Goal: Find specific page/section: Find specific page/section

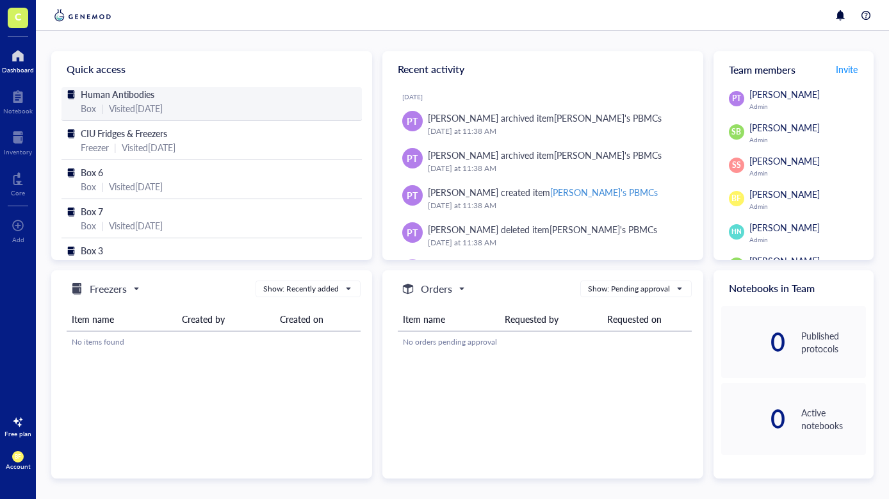
click at [135, 99] on span "Human Antibodies" at bounding box center [118, 94] width 74 height 13
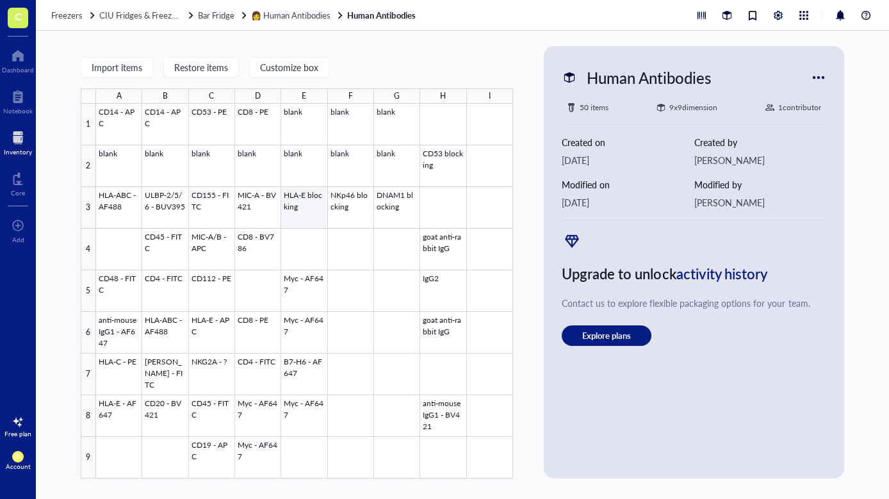
click at [319, 201] on div at bounding box center [304, 291] width 417 height 375
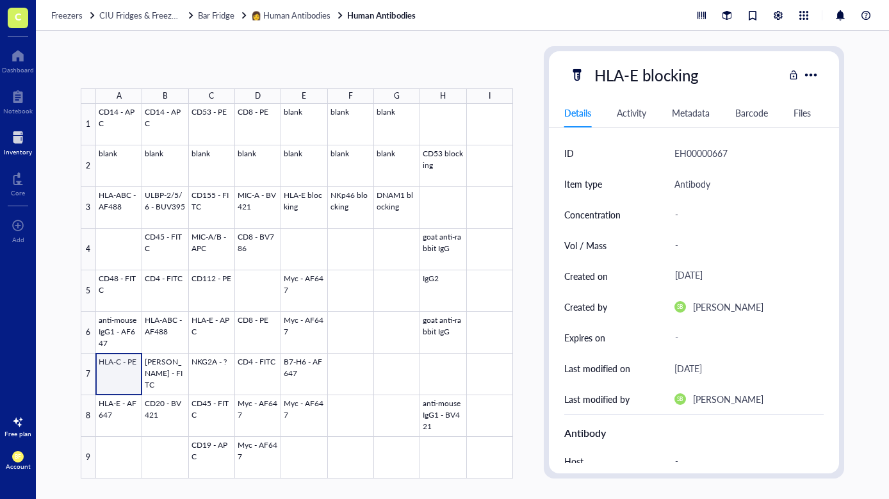
click at [122, 377] on div at bounding box center [304, 291] width 417 height 375
click at [307, 369] on div at bounding box center [304, 291] width 417 height 375
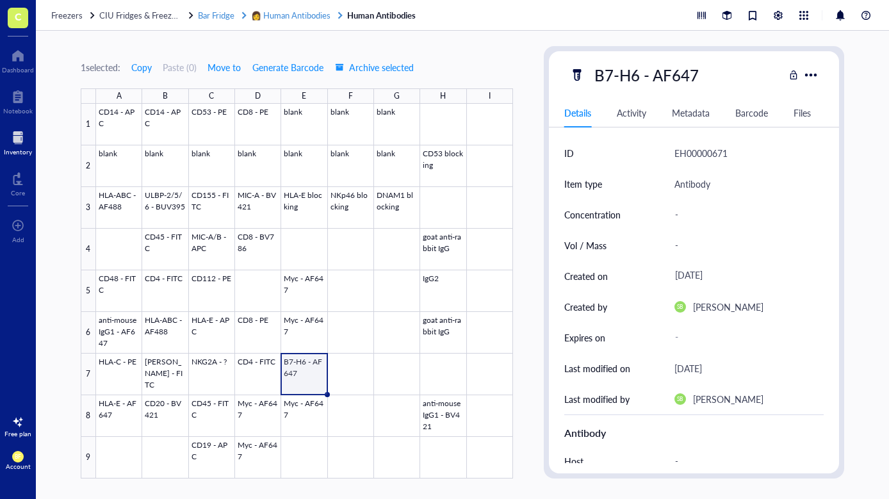
click at [306, 19] on span "👩 Human Antibodies" at bounding box center [290, 15] width 79 height 12
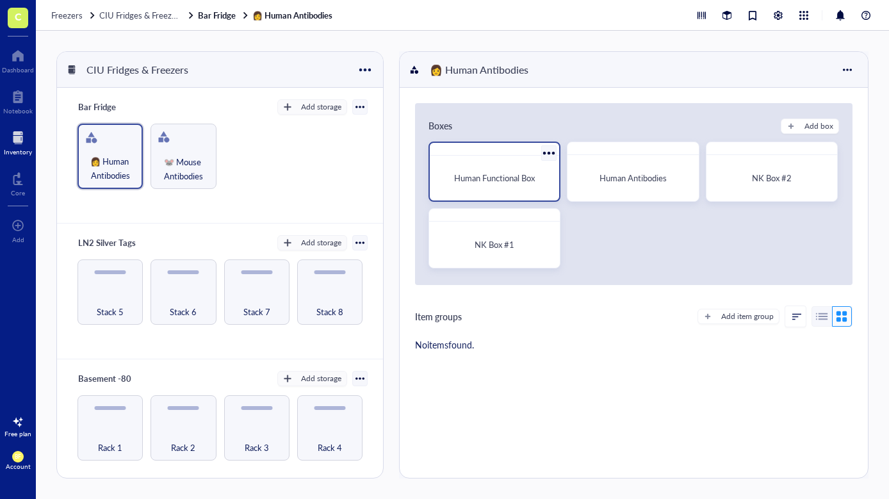
click at [499, 186] on div "Human Functional Box" at bounding box center [494, 178] width 119 height 35
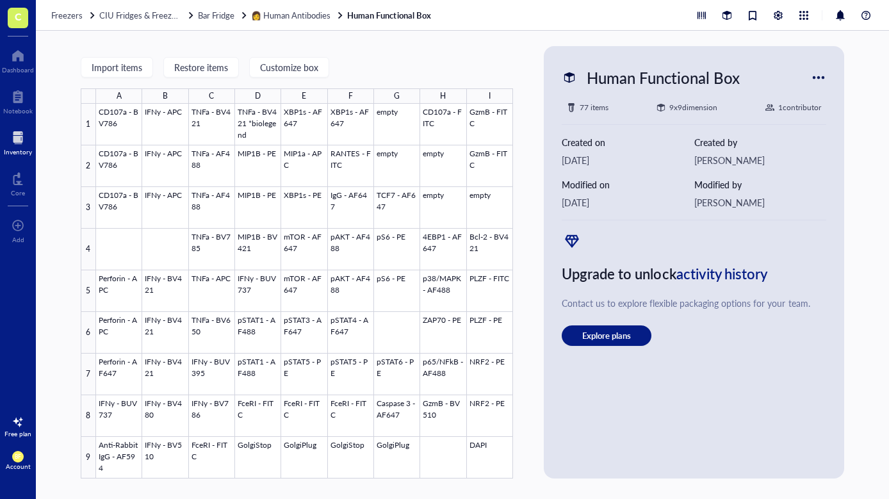
click at [281, 22] on div "Freezers CIU Fridges & Freezers Bar Fridge 👩 Human Antibodies Human Functional …" at bounding box center [462, 15] width 853 height 31
click at [283, 18] on span "👩 Human Antibodies" at bounding box center [290, 15] width 79 height 12
